Goal: Information Seeking & Learning: Check status

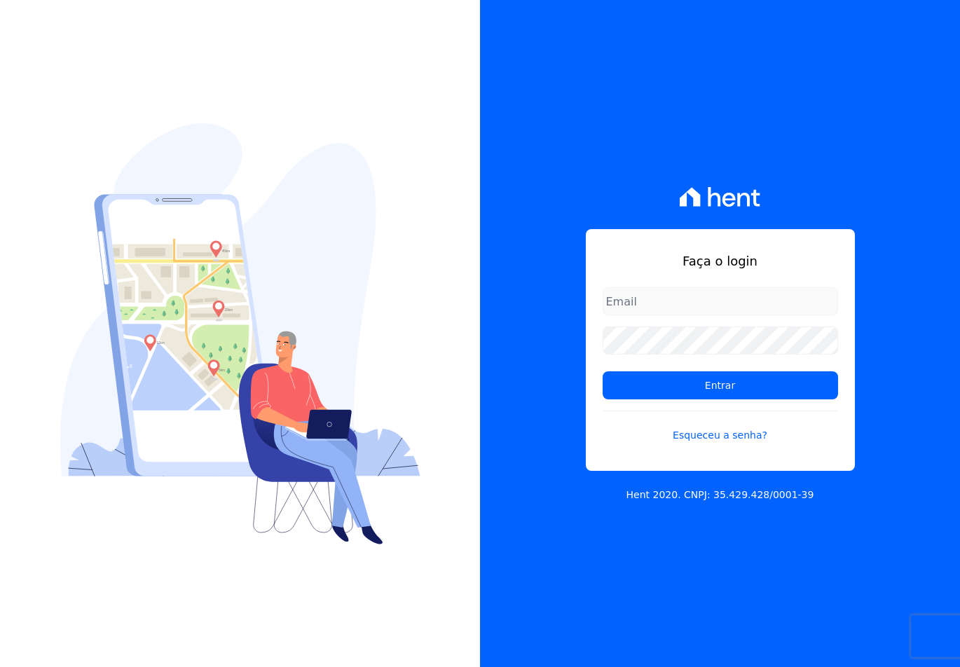
type input "[EMAIL_ADDRESS][DOMAIN_NAME]"
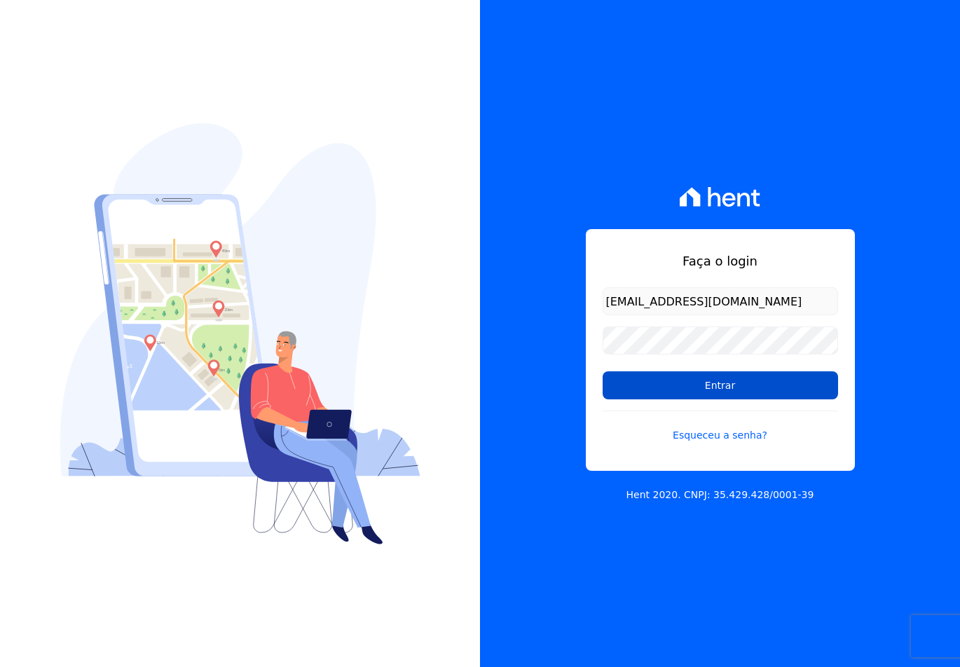
click at [633, 393] on input "Entrar" at bounding box center [720, 385] width 235 height 28
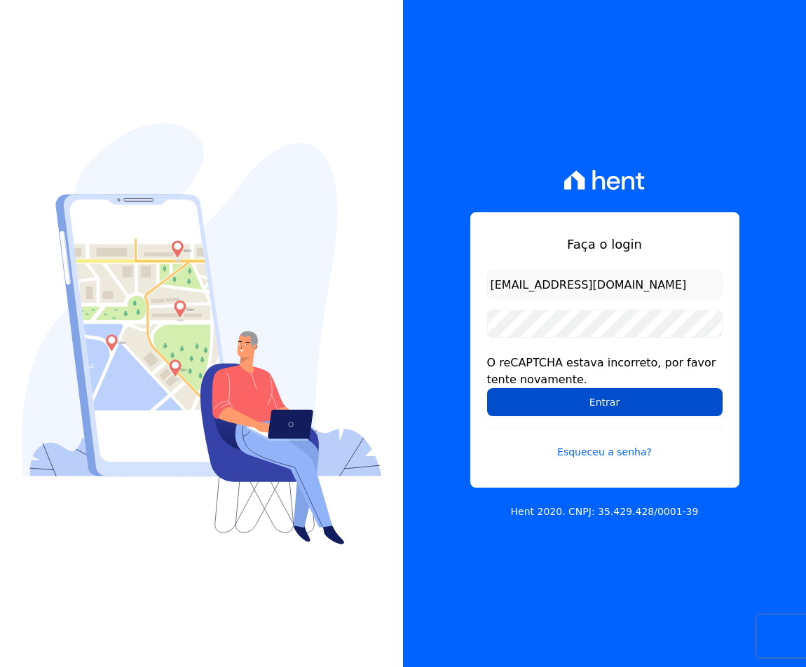
click at [576, 406] on input "Entrar" at bounding box center [604, 402] width 235 height 28
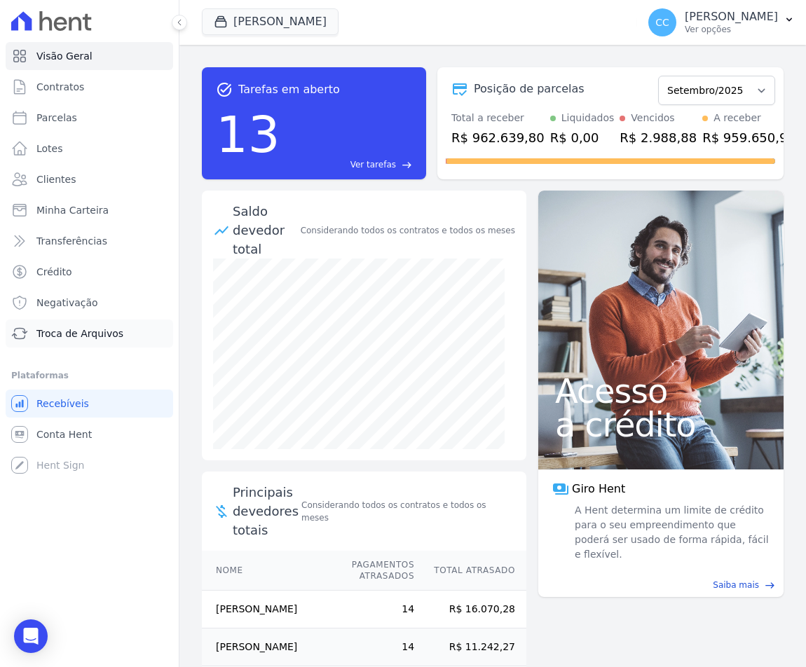
click at [68, 329] on span "Troca de Arquivos" at bounding box center [79, 334] width 87 height 14
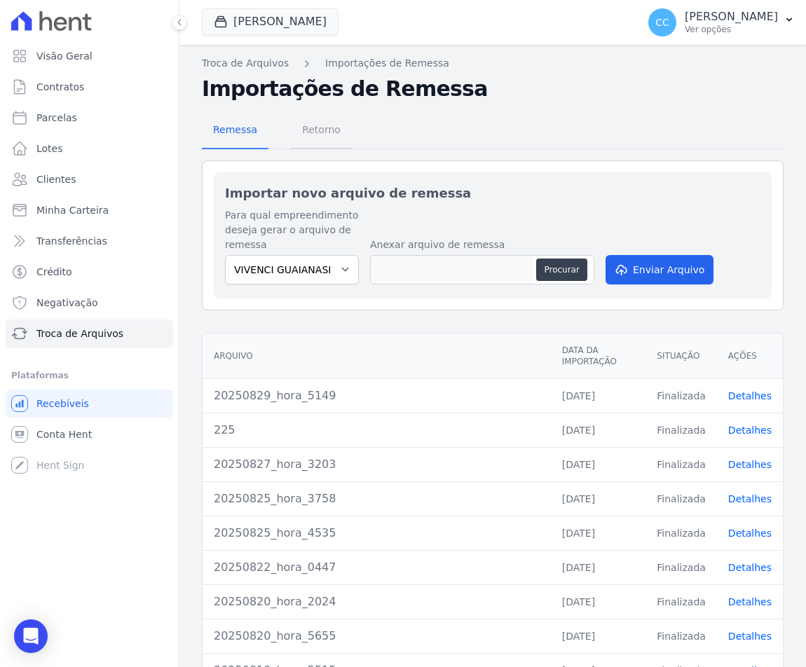
click at [310, 127] on span "Retorno" at bounding box center [321, 130] width 55 height 28
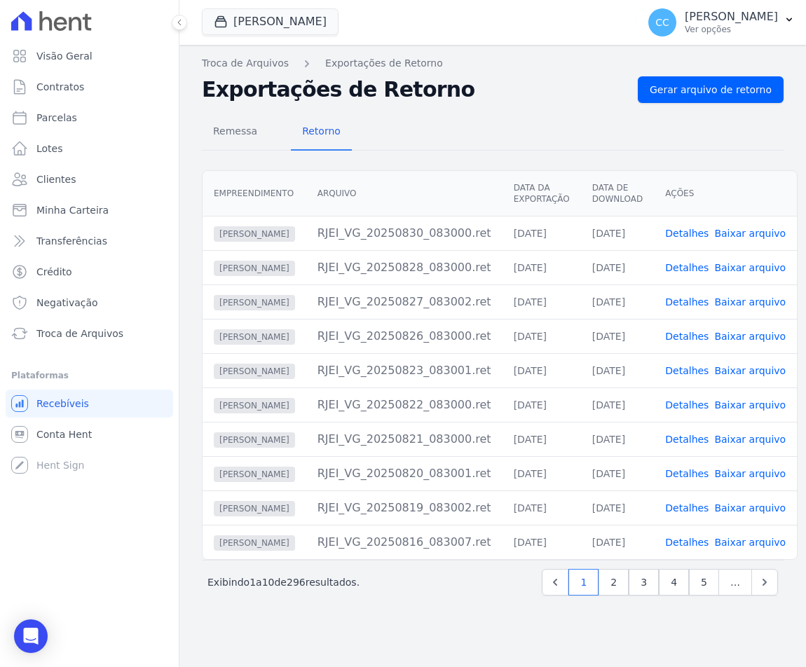
click at [447, 122] on div "Remessa Retorno" at bounding box center [493, 132] width 582 height 36
click at [697, 83] on span "Gerar arquivo de retorno" at bounding box center [711, 90] width 122 height 14
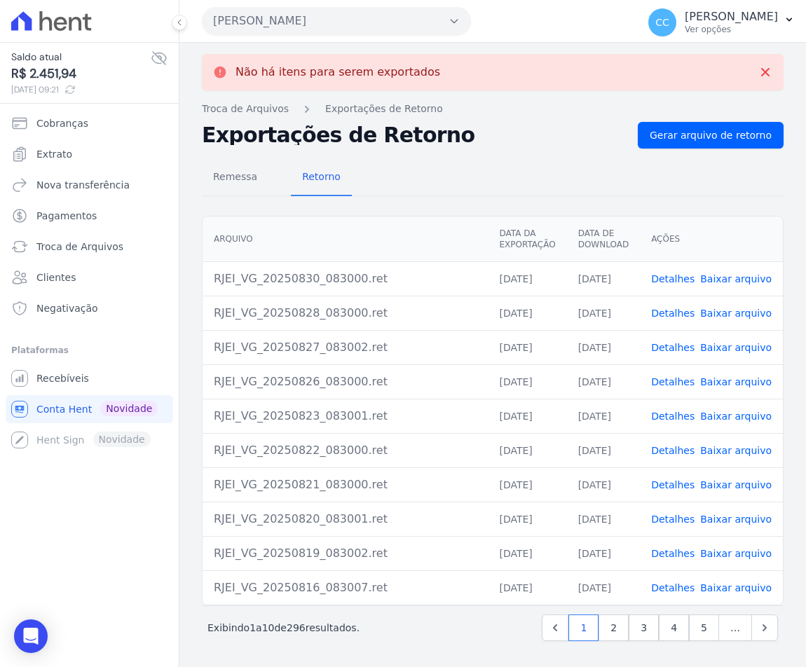
click at [253, 29] on button "[PERSON_NAME]" at bounding box center [336, 21] width 269 height 28
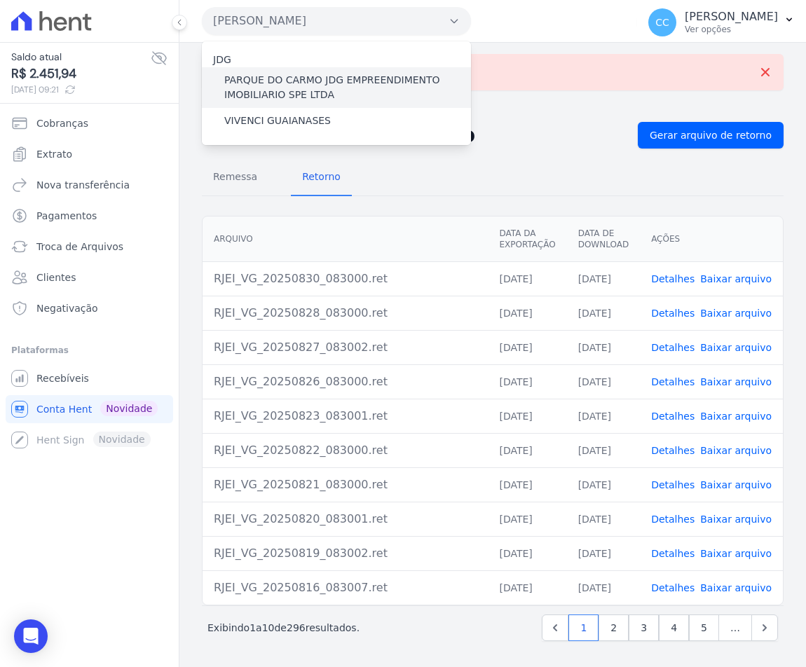
click at [282, 87] on label "PARQUE DO CARMO JDG EMPREENDIMENTO IMOBILIARIO SPE LTDA" at bounding box center [347, 87] width 247 height 29
click at [0, 0] on input "PARQUE DO CARMO JDG EMPREENDIMENTO IMOBILIARIO SPE LTDA" at bounding box center [0, 0] width 0 height 0
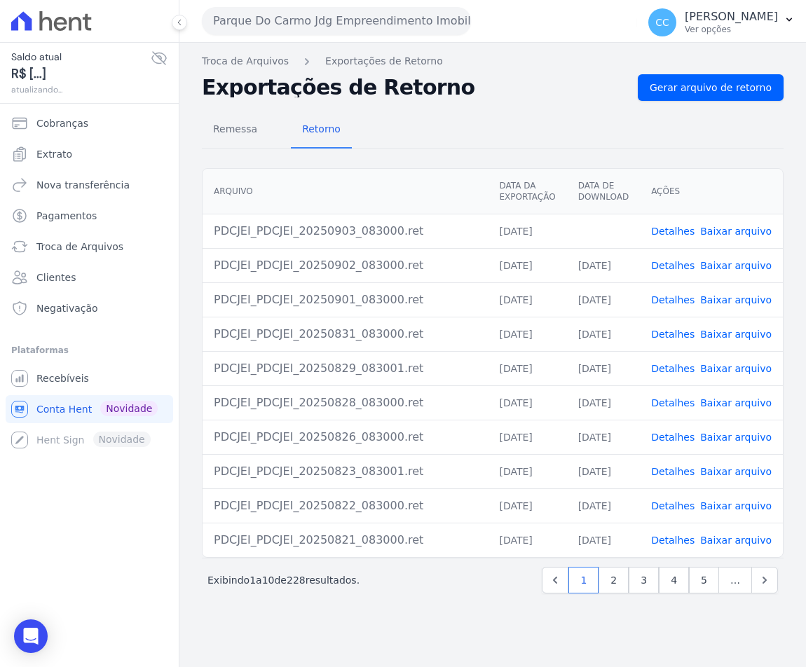
click at [760, 234] on link "Baixar arquivo" at bounding box center [735, 231] width 71 height 11
drag, startPoint x: 396, startPoint y: 132, endPoint x: 31, endPoint y: 136, distance: 365.1
click at [396, 132] on div "Remessa Retorno" at bounding box center [493, 130] width 582 height 36
click at [247, 27] on button "Parque Do Carmo Jdg Empreendimento Imobiliario SPE LTDA" at bounding box center [336, 21] width 269 height 28
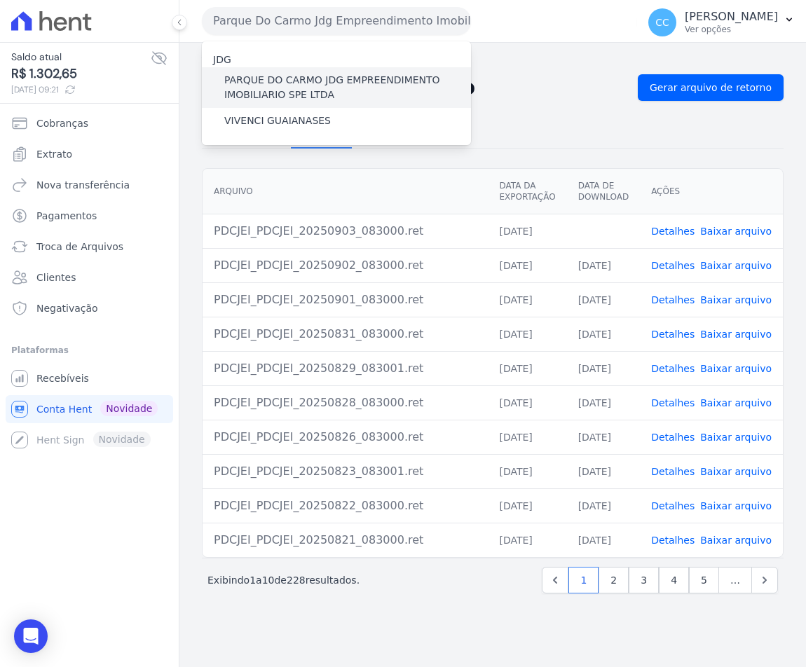
click at [249, 81] on label "PARQUE DO CARMO JDG EMPREENDIMENTO IMOBILIARIO SPE LTDA" at bounding box center [347, 87] width 247 height 29
click at [0, 0] on input "PARQUE DO CARMO JDG EMPREENDIMENTO IMOBILIARIO SPE LTDA" at bounding box center [0, 0] width 0 height 0
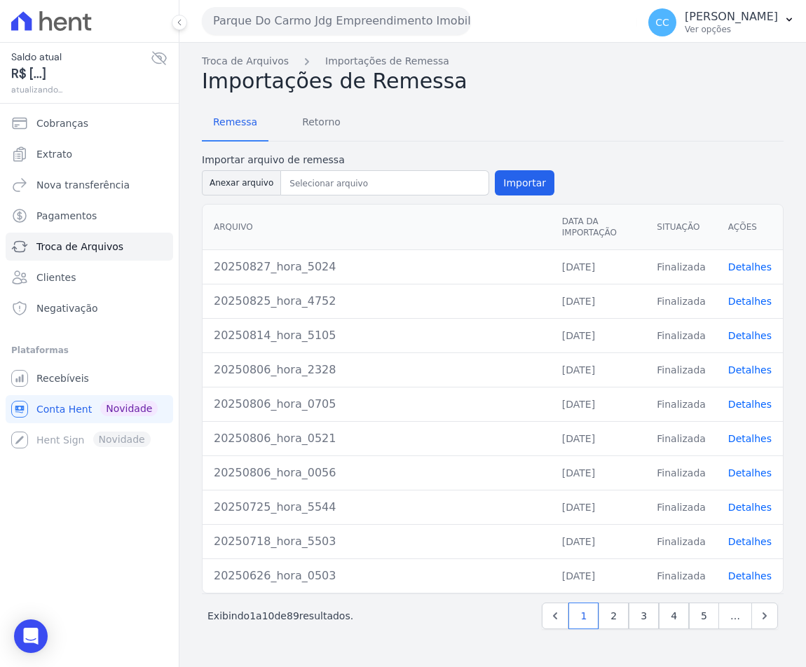
click at [244, 25] on button "Parque Do Carmo Jdg Empreendimento Imobiliario SPE LTDA" at bounding box center [336, 21] width 269 height 28
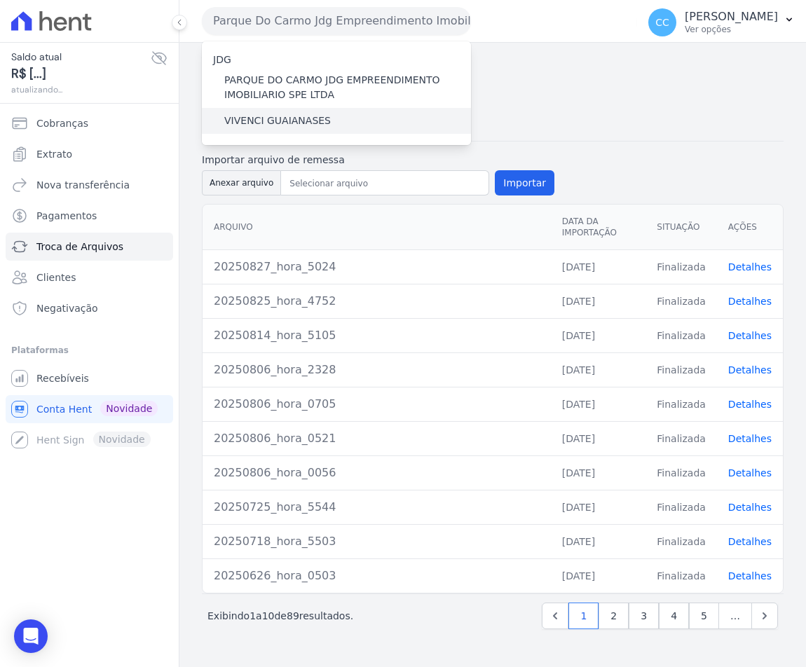
click at [256, 110] on div "VIVENCI GUAIANASES" at bounding box center [336, 121] width 269 height 26
click at [256, 117] on label "VIVENCI GUAIANASES" at bounding box center [277, 121] width 107 height 15
click at [0, 0] on input "VIVENCI GUAIANASES" at bounding box center [0, 0] width 0 height 0
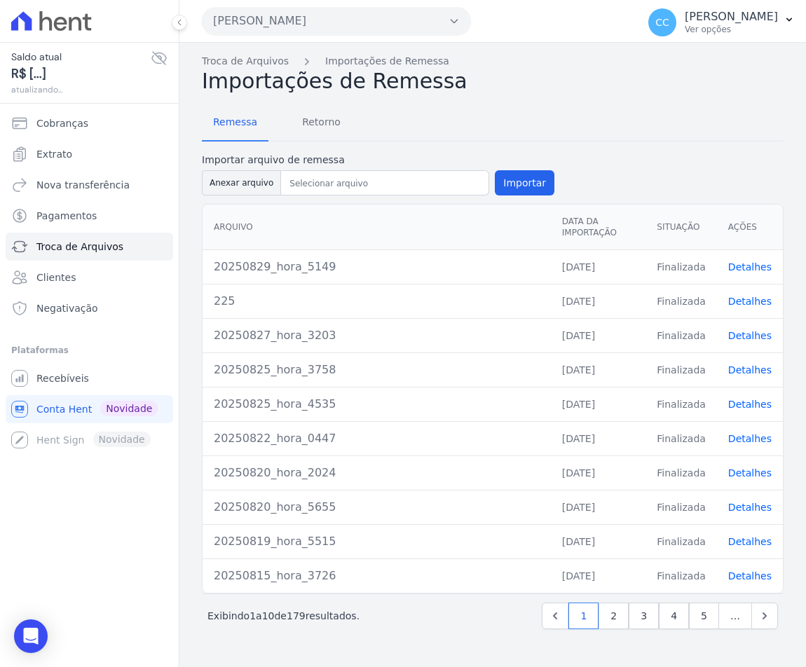
click at [638, 85] on h2 "Importações de Remessa" at bounding box center [493, 81] width 582 height 25
click at [300, 118] on span "Retorno" at bounding box center [321, 122] width 55 height 28
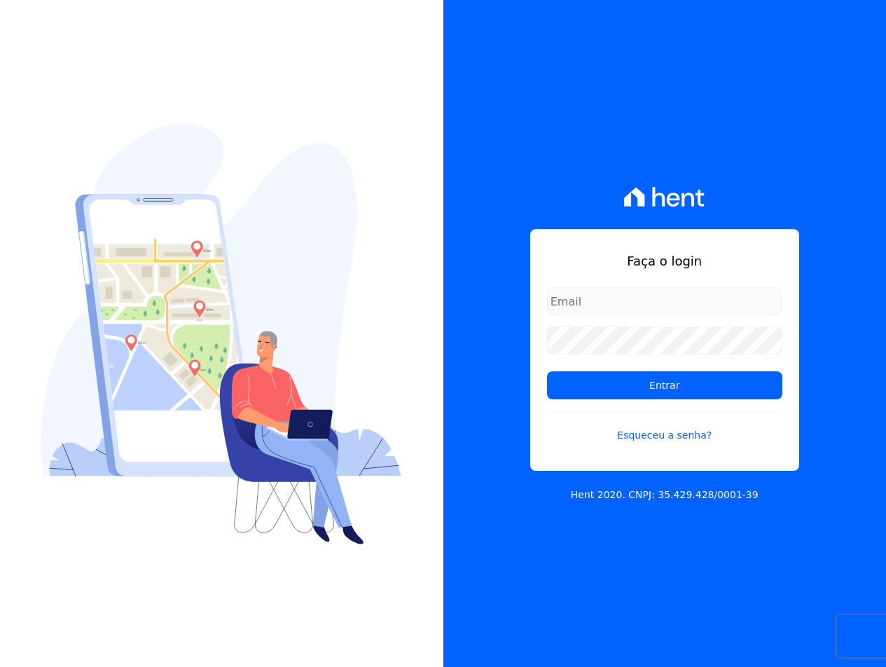
type input "sac@jdgconstrutora.com.br"
click at [621, 292] on input "[EMAIL_ADDRESS][DOMAIN_NAME]" at bounding box center [664, 301] width 235 height 28
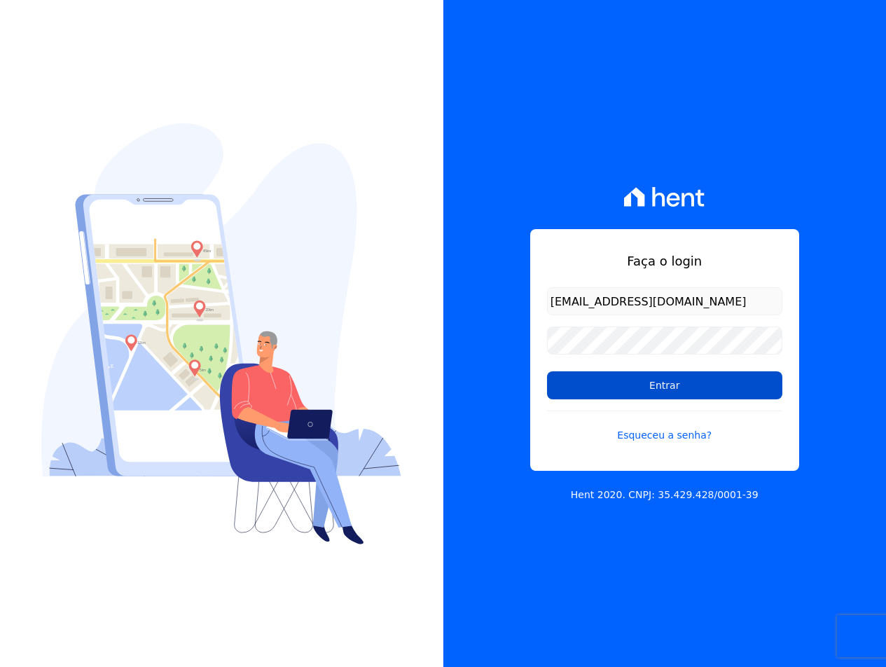
click at [577, 385] on input "Entrar" at bounding box center [664, 385] width 235 height 28
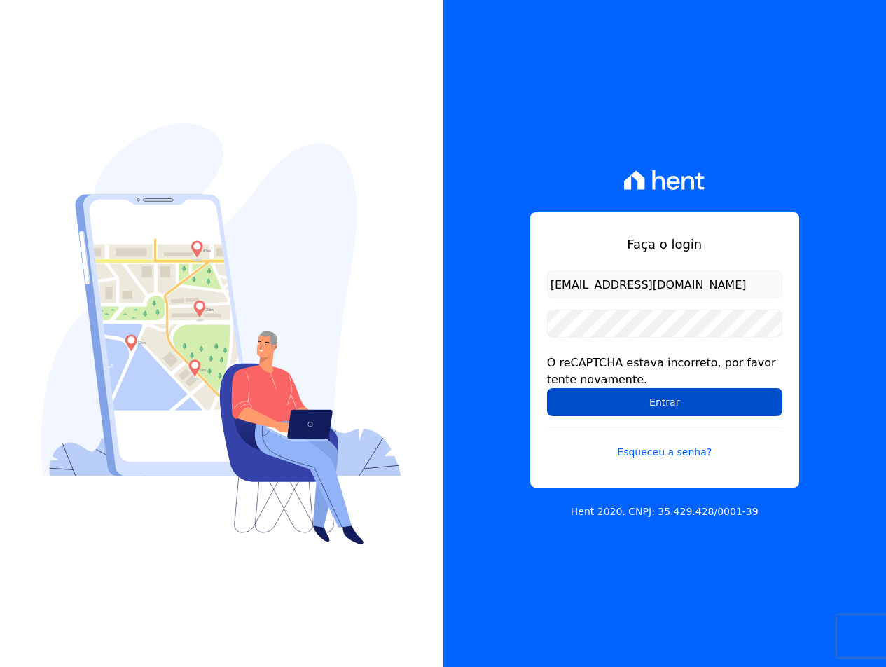
click at [580, 403] on input "Entrar" at bounding box center [664, 402] width 235 height 28
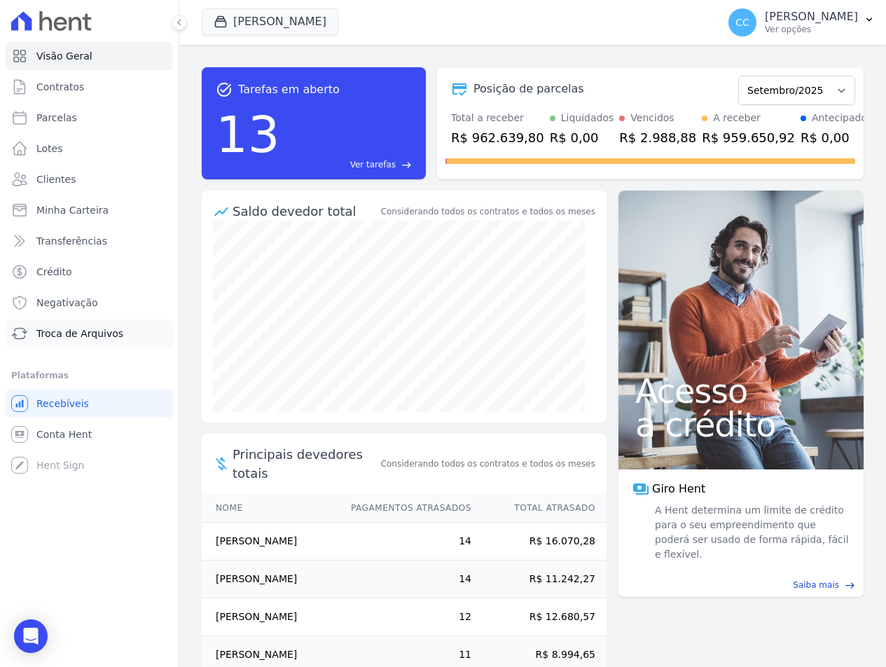
click at [84, 329] on span "Troca de Arquivos" at bounding box center [79, 334] width 87 height 14
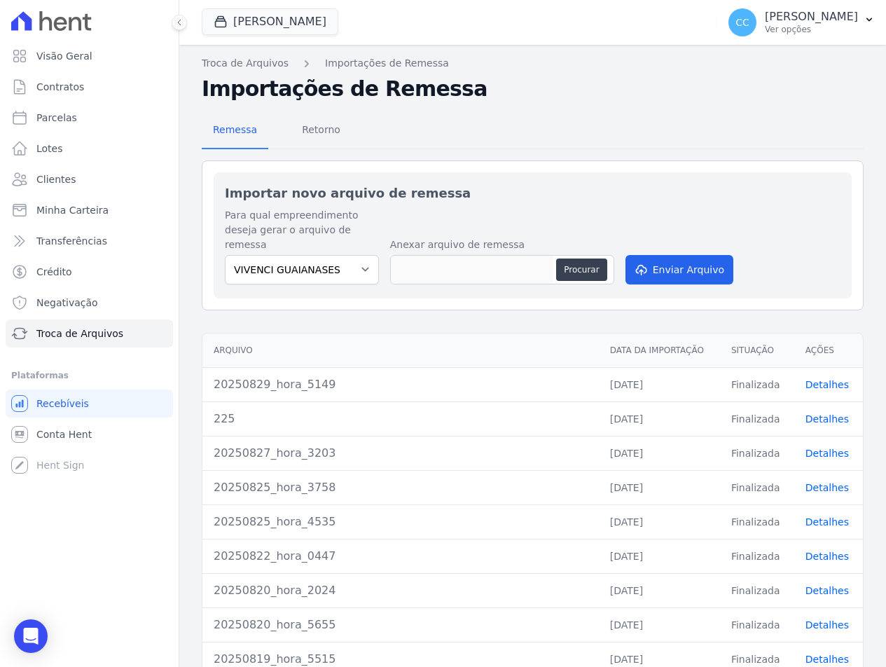
click at [505, 107] on div "Remessa Retorno Importar novo arquivo de remessa Para qual empreendimento desej…" at bounding box center [533, 434] width 662 height 665
click at [597, 259] on button "Procurar" at bounding box center [581, 270] width 50 height 22
type input "20250903_hora_0724"
click at [666, 255] on button "Enviar Arquivo" at bounding box center [680, 269] width 108 height 29
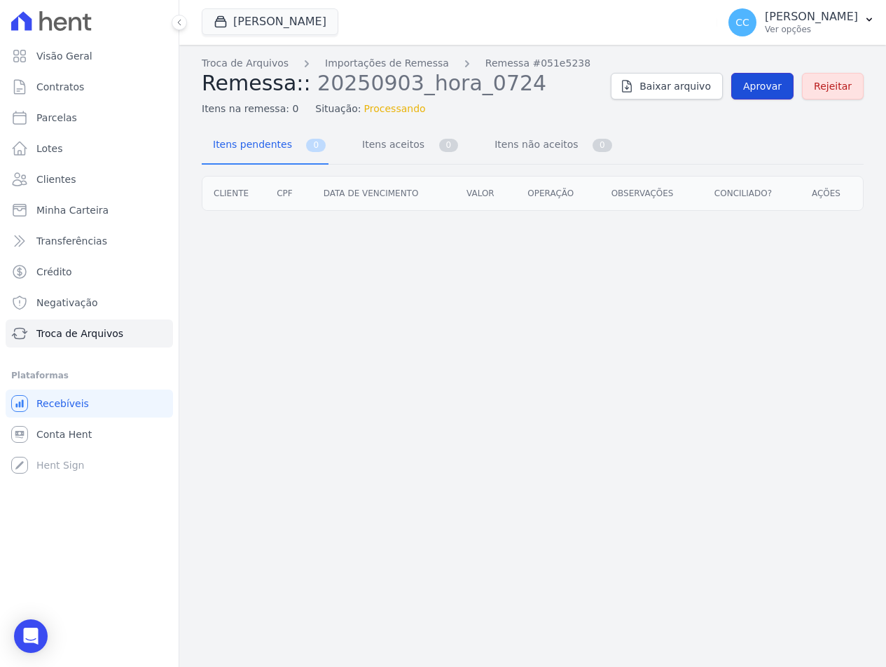
click at [759, 83] on span "Aprovar" at bounding box center [763, 86] width 39 height 14
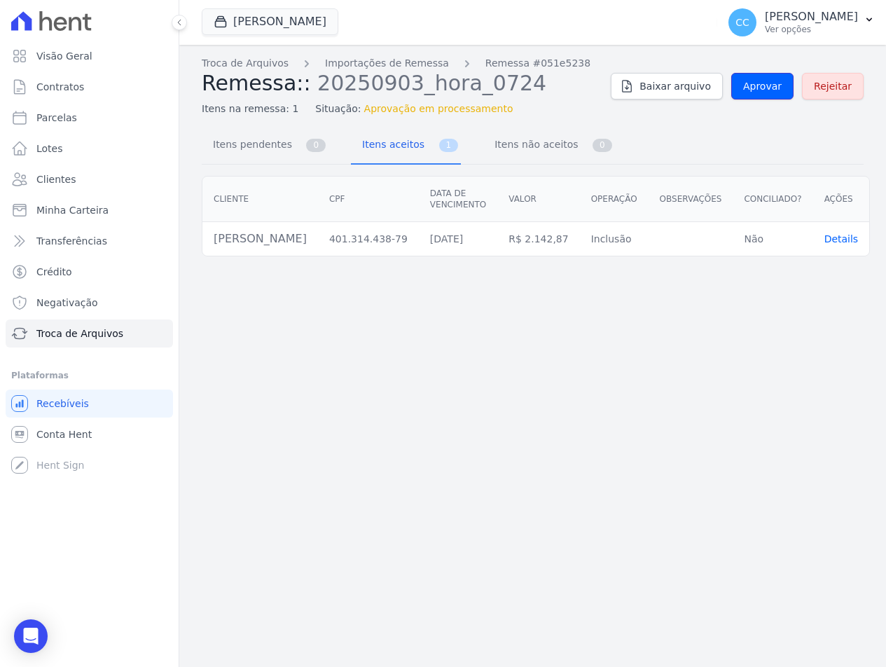
click at [759, 83] on span "Aprovar" at bounding box center [763, 86] width 39 height 14
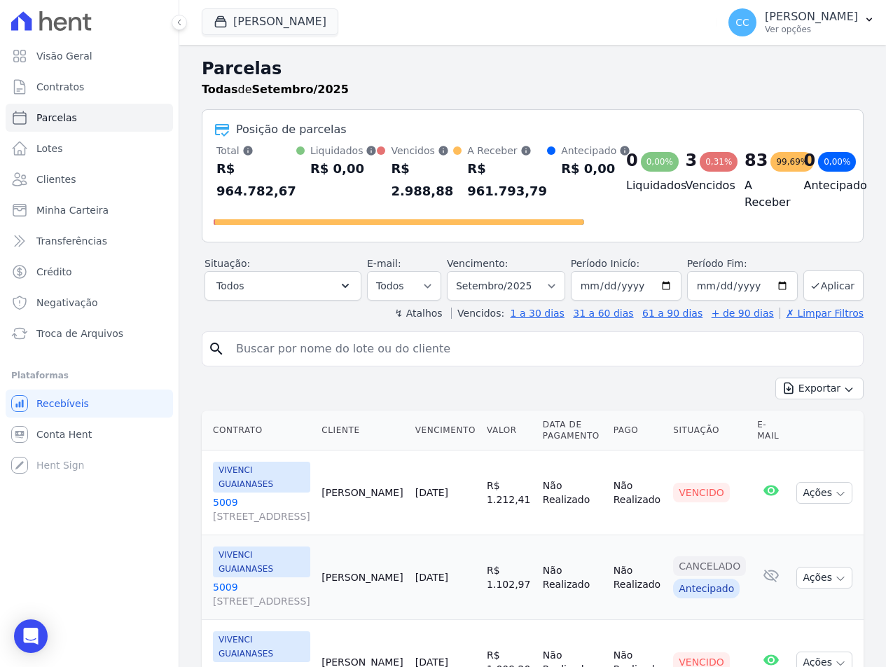
select select
click at [270, 356] on input "search" at bounding box center [543, 349] width 630 height 28
type input "[PERSON_NAME]"
select select
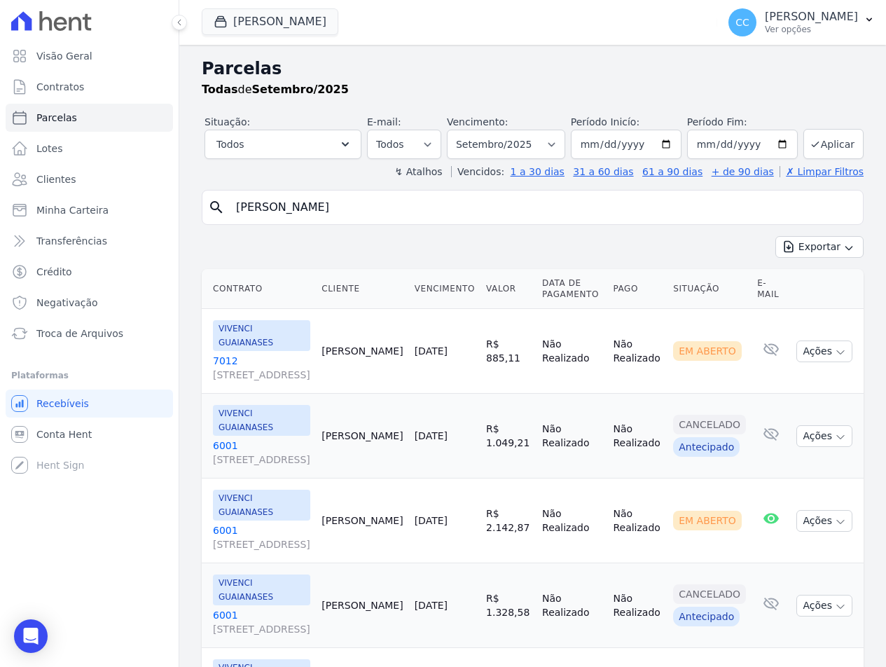
click at [425, 289] on th "Vencimento" at bounding box center [444, 289] width 71 height 40
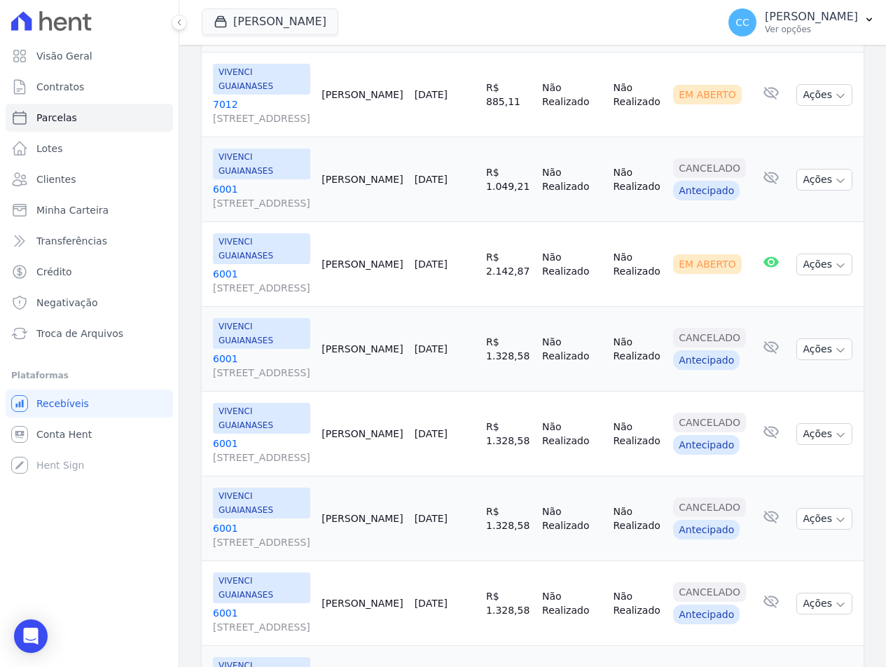
scroll to position [140, 0]
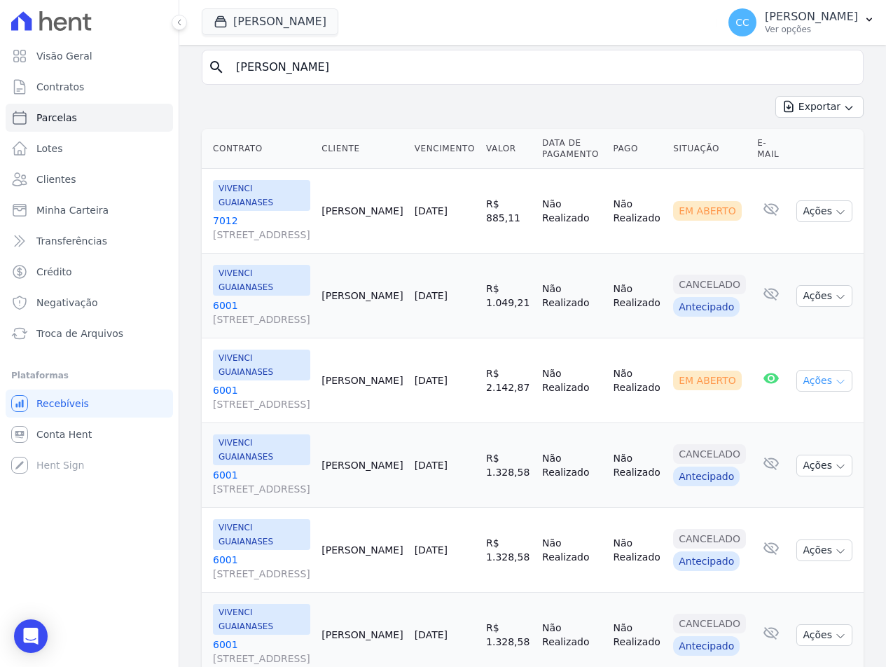
click at [809, 384] on button "Ações" at bounding box center [825, 381] width 56 height 22
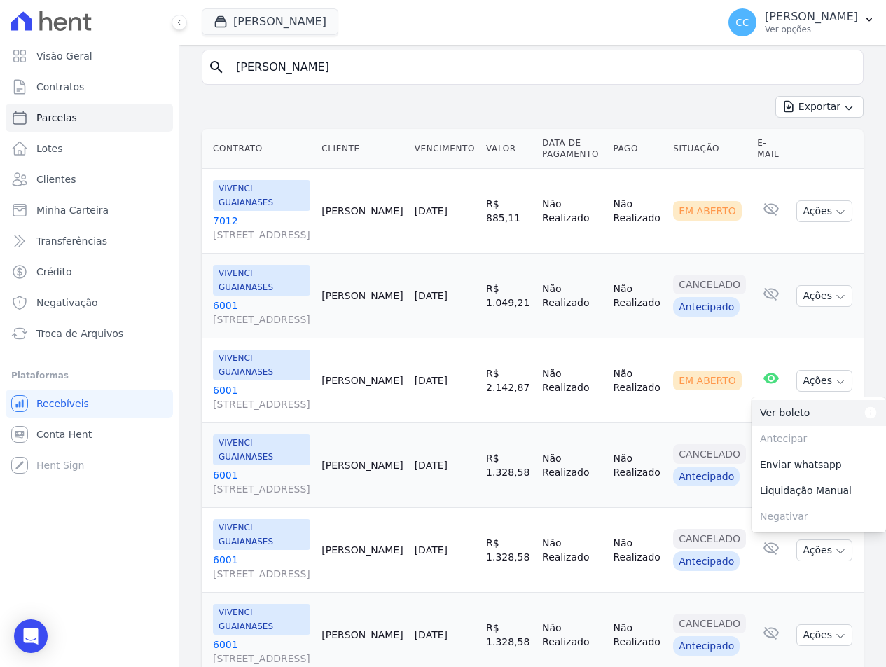
click at [802, 403] on link "Ver boleto Para visualizar o boleto digite os 5 primeiros dígitos do seu CPF" at bounding box center [819, 413] width 135 height 26
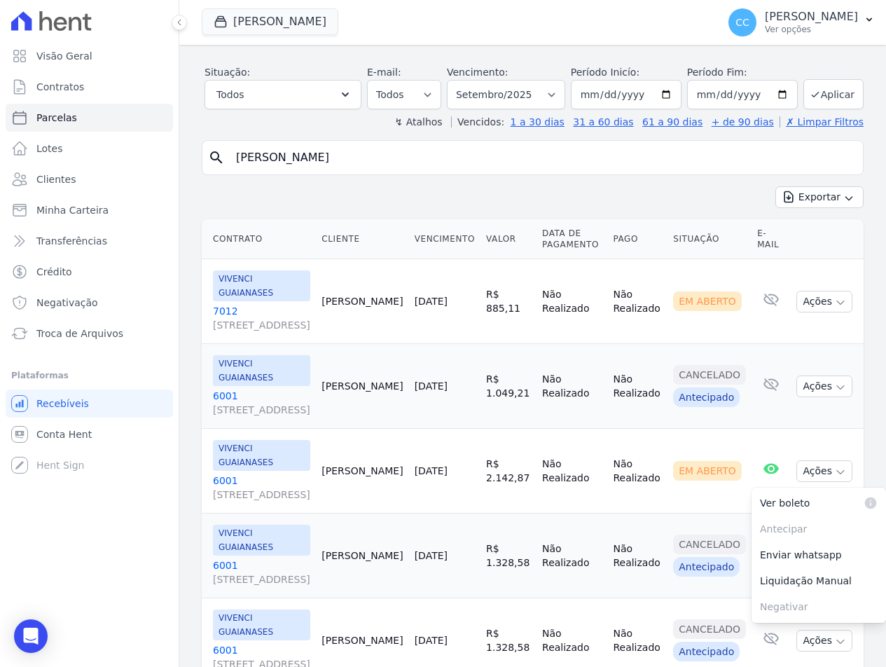
scroll to position [0, 0]
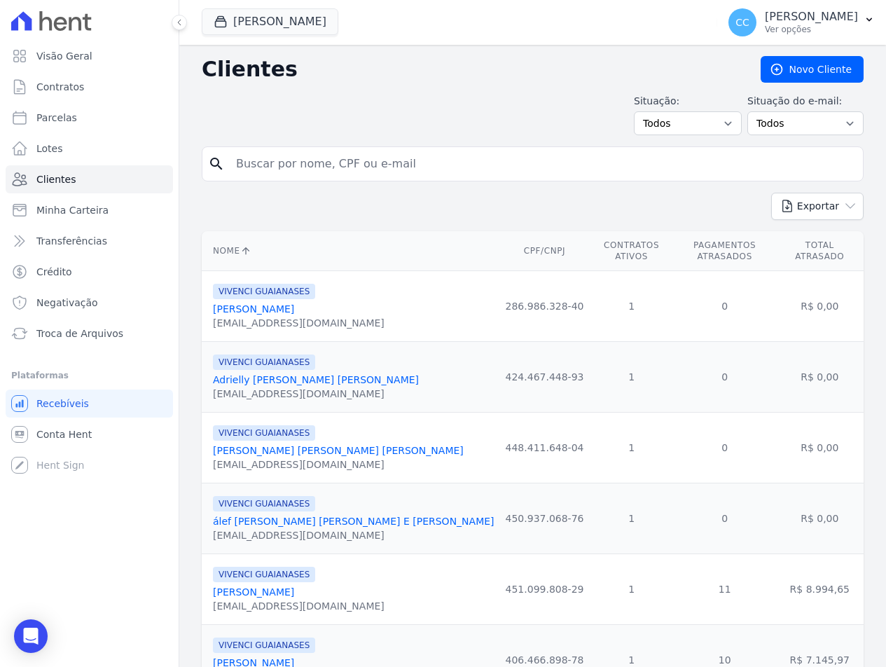
click at [287, 165] on input "search" at bounding box center [543, 164] width 630 height 28
type input "[PERSON_NAME]"
click at [216, 162] on icon "search" at bounding box center [216, 164] width 17 height 17
click at [257, 170] on input "[PERSON_NAME]" at bounding box center [543, 164] width 630 height 28
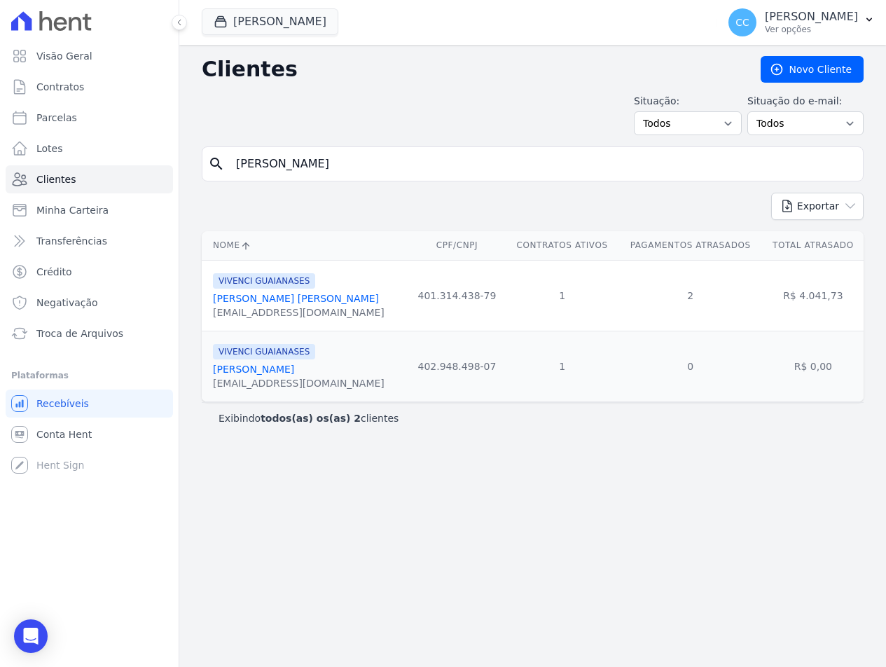
click at [256, 297] on link "[PERSON_NAME] [PERSON_NAME]" at bounding box center [296, 298] width 166 height 11
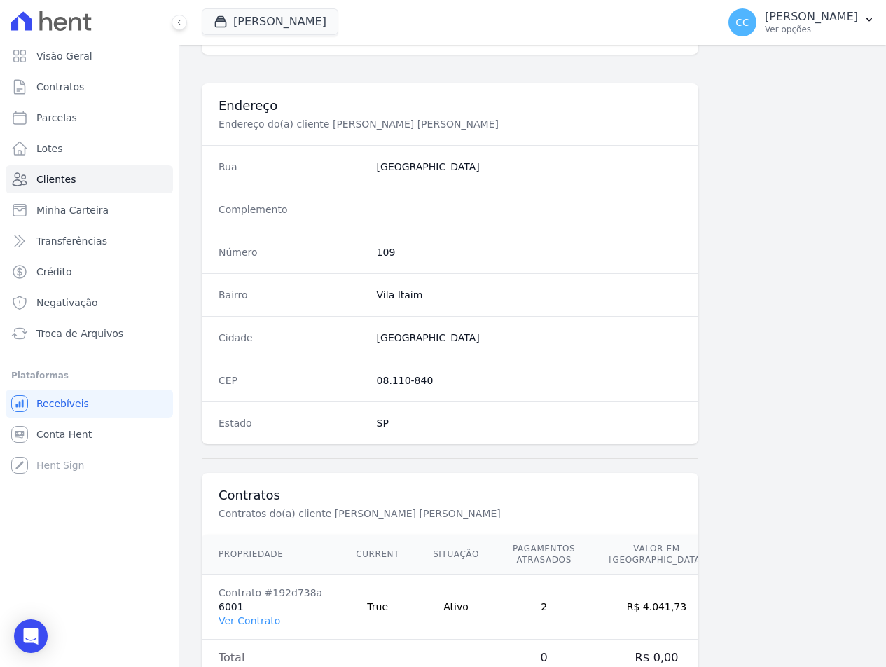
scroll to position [655, 0]
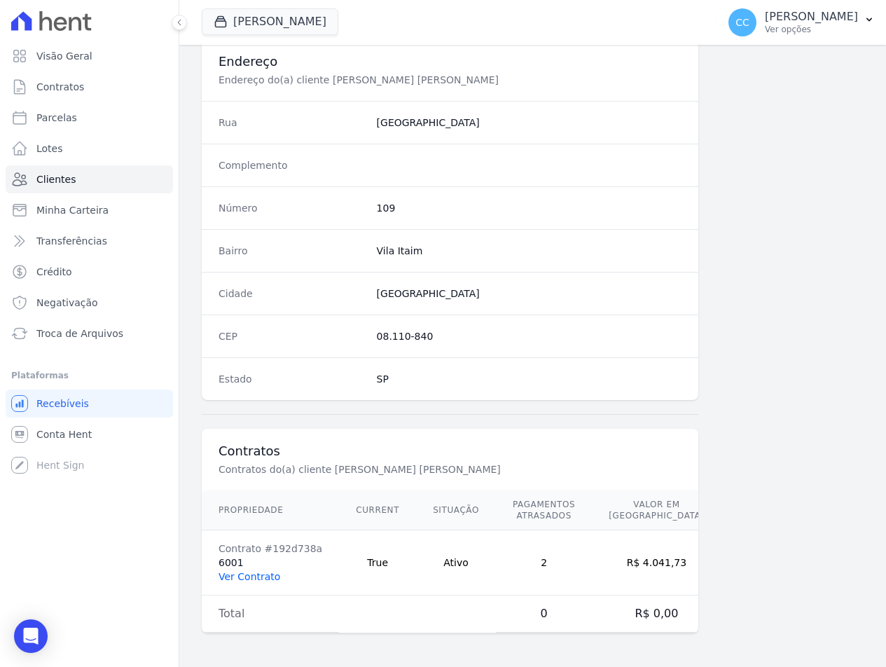
click at [264, 576] on link "Ver Contrato" at bounding box center [250, 576] width 62 height 11
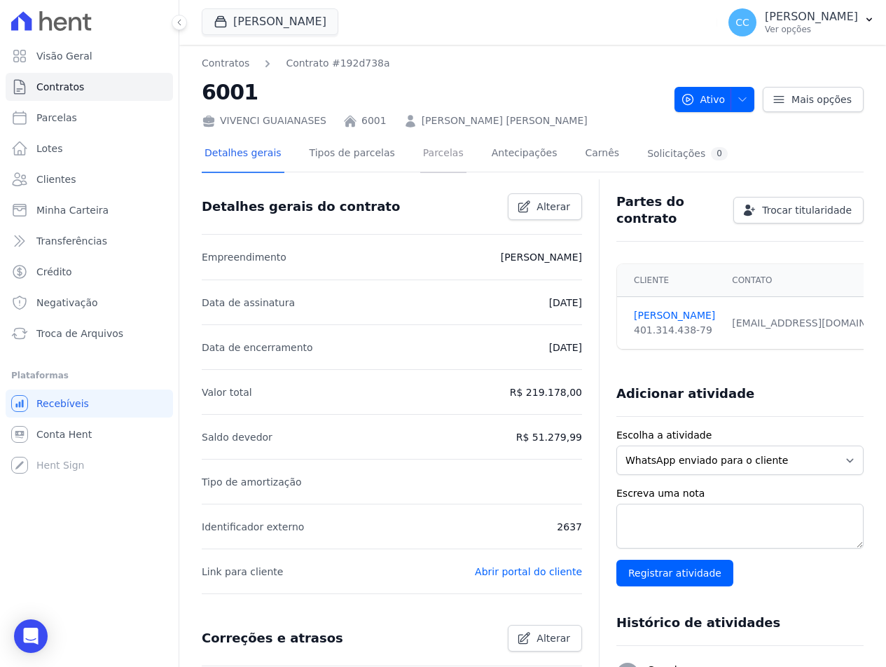
click at [426, 158] on link "Parcelas" at bounding box center [443, 154] width 46 height 37
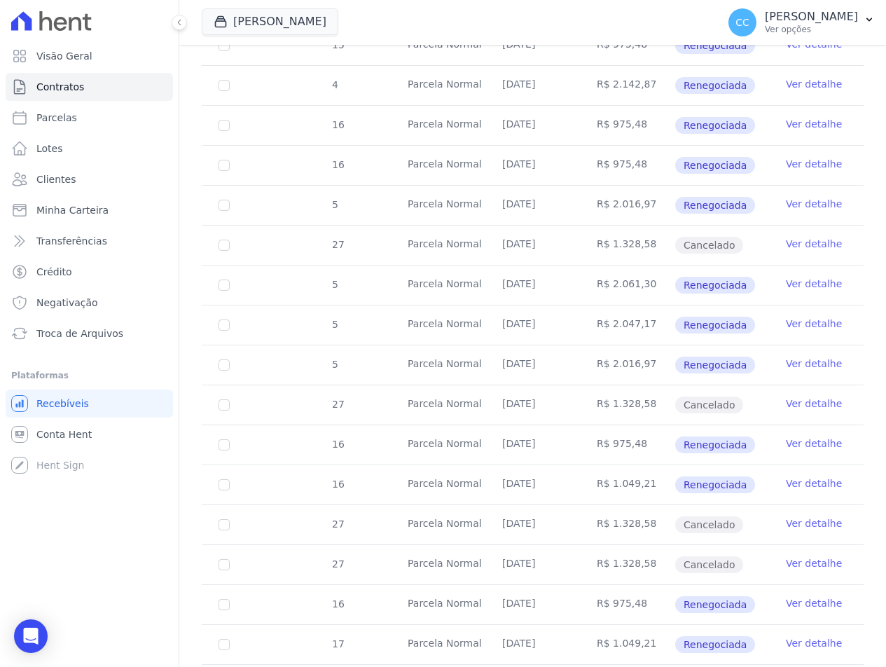
scroll to position [3083, 0]
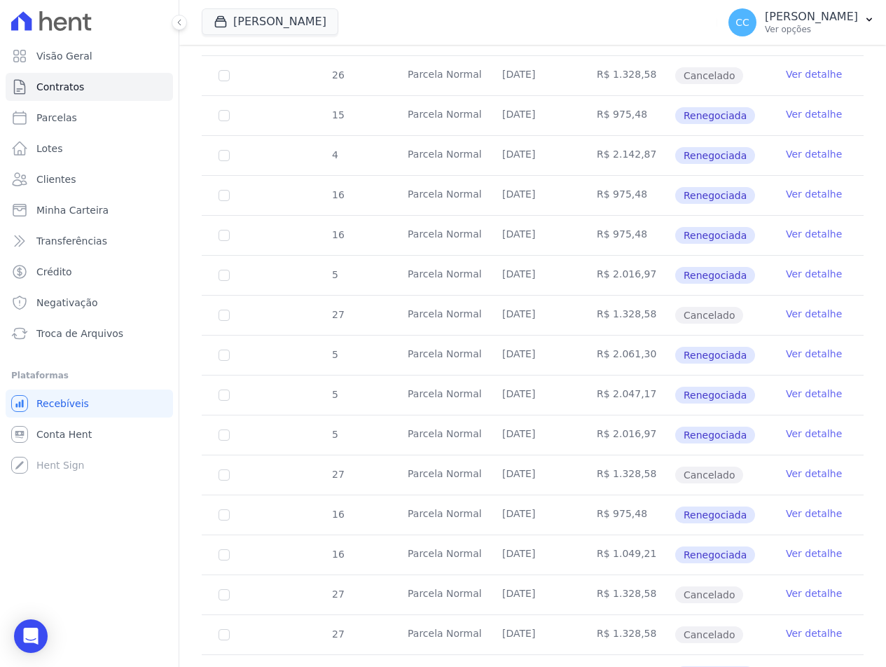
click at [818, 110] on link "Ver detalhe" at bounding box center [814, 114] width 56 height 14
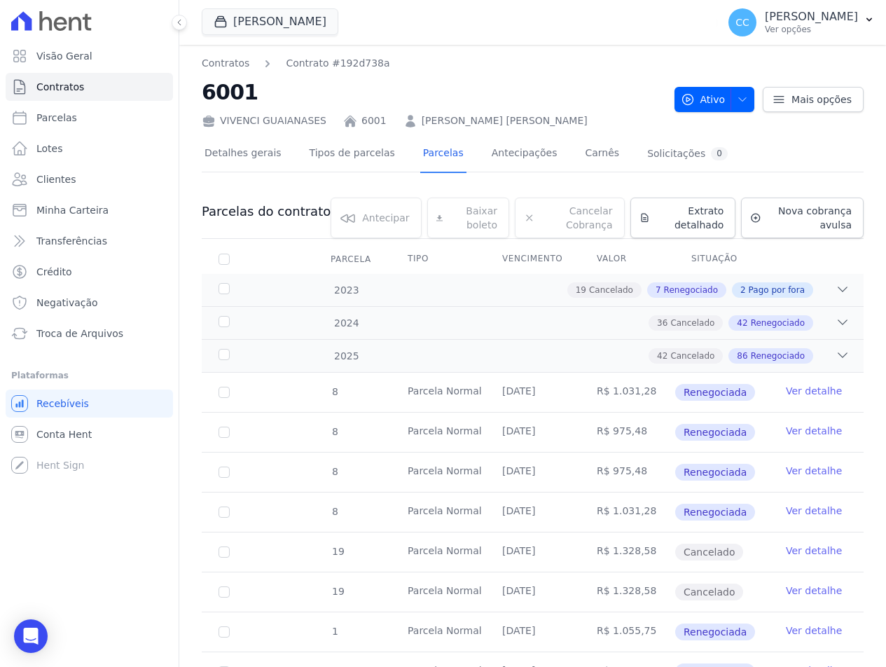
click at [789, 397] on link "Ver detalhe" at bounding box center [814, 391] width 56 height 14
